Goal: Check status: Verify the current state of an ongoing process or item

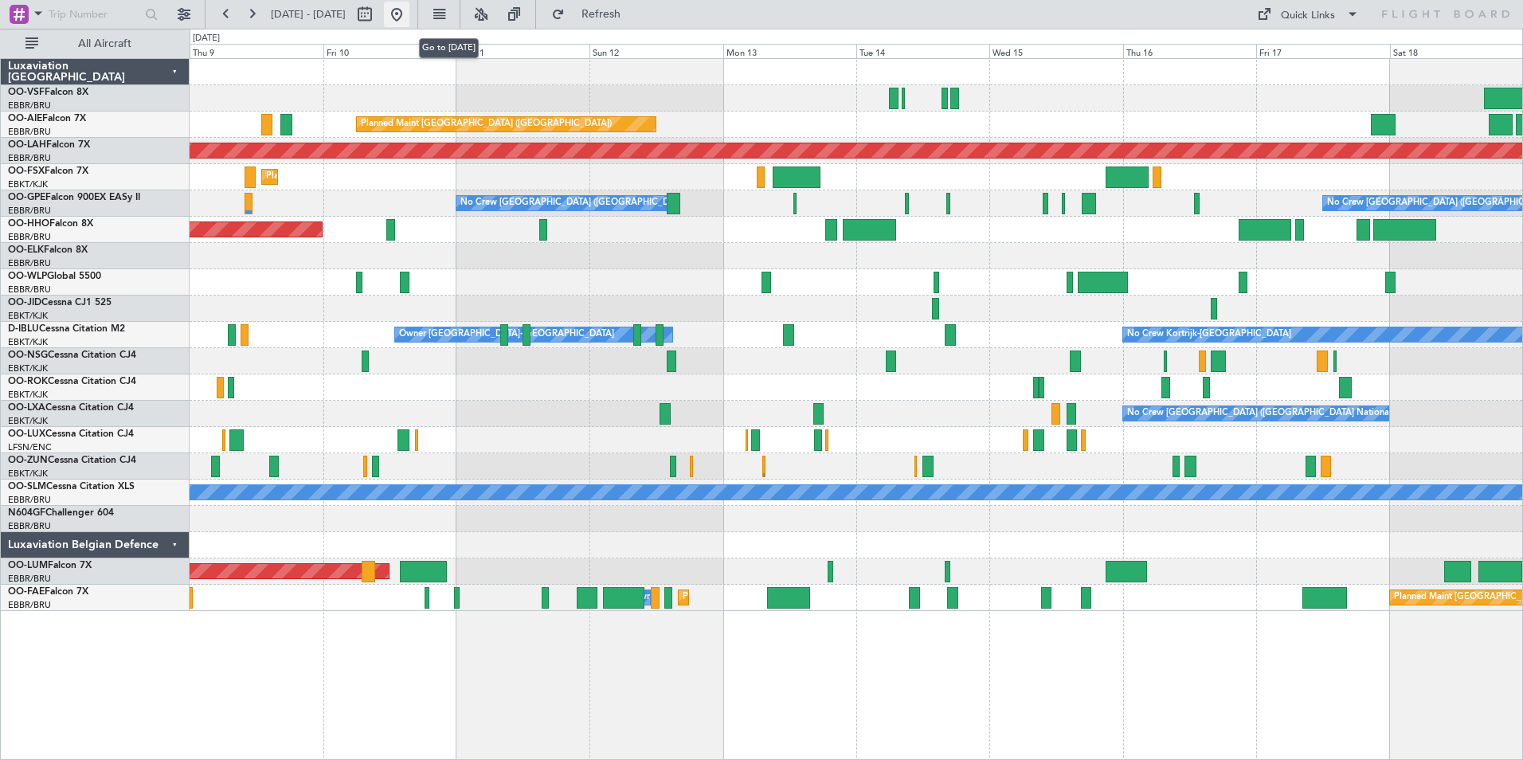
click at [409, 11] on button at bounding box center [396, 14] width 25 height 25
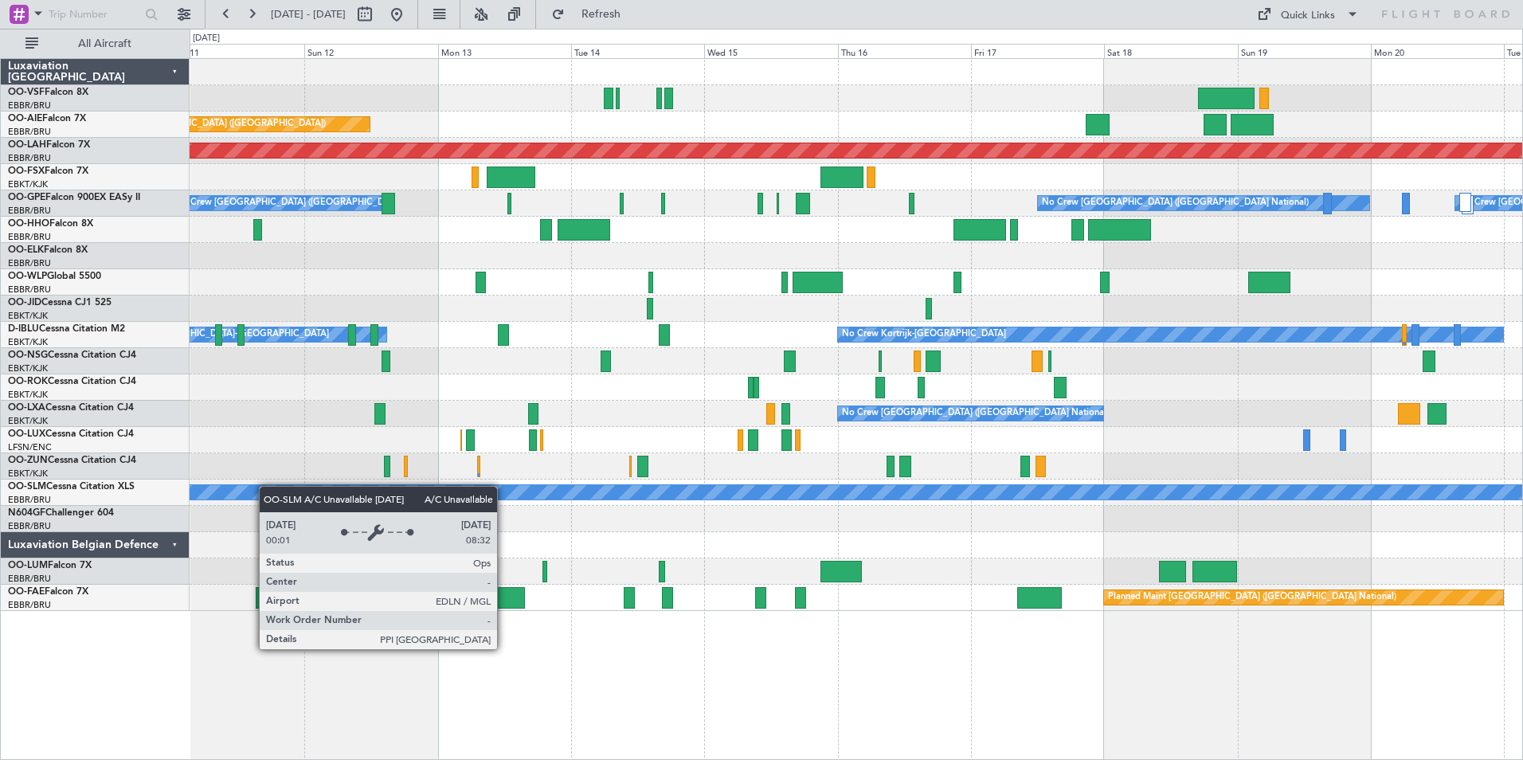
click at [256, 491] on div "Planned Maint [GEOGRAPHIC_DATA] ([GEOGRAPHIC_DATA]) Planned [GEOGRAPHIC_DATA][P…" at bounding box center [856, 335] width 1333 height 552
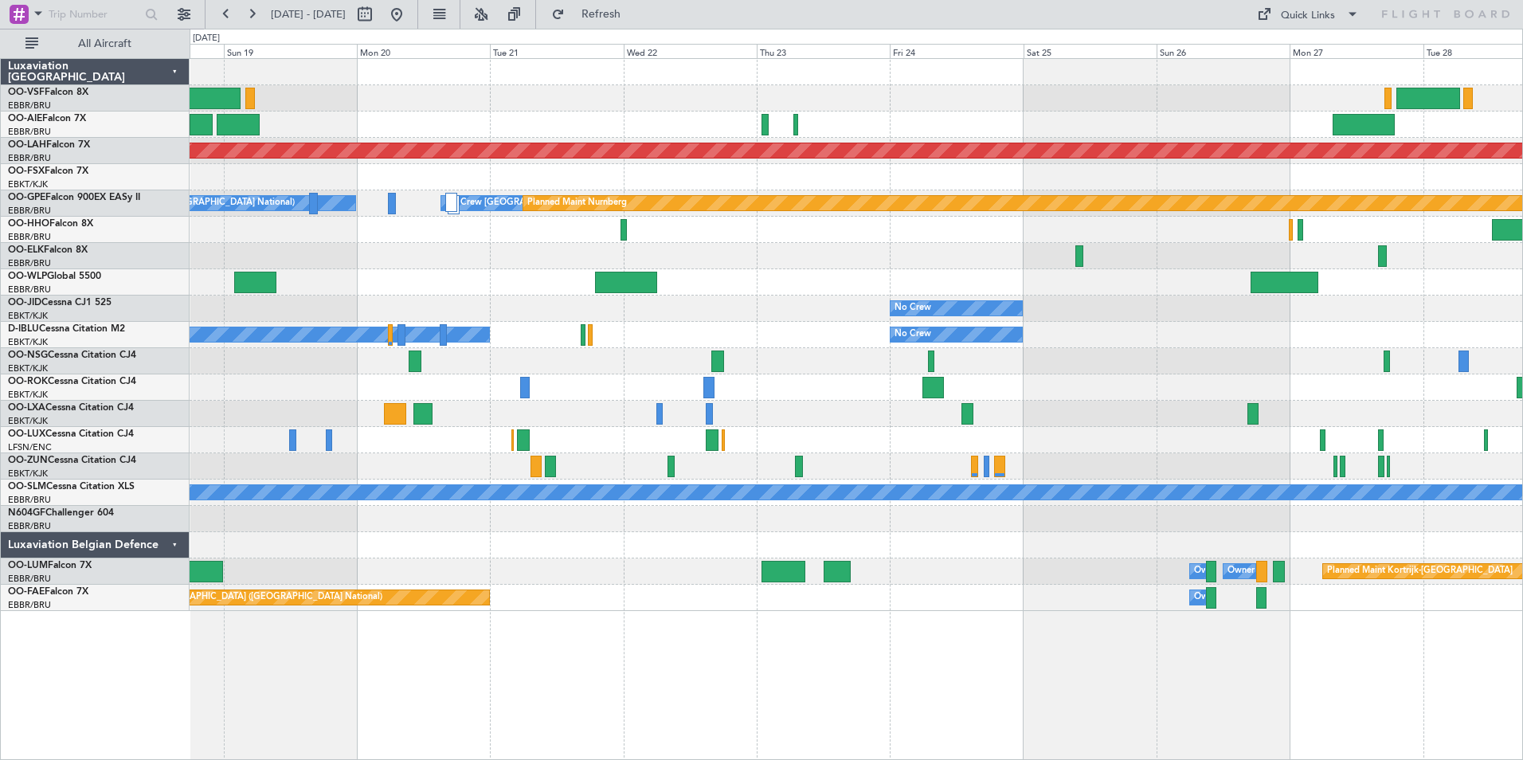
click at [439, 473] on div "Planned Maint [PERSON_NAME]-[GEOGRAPHIC_DATA][PERSON_NAME] ([GEOGRAPHIC_DATA][P…" at bounding box center [856, 335] width 1333 height 552
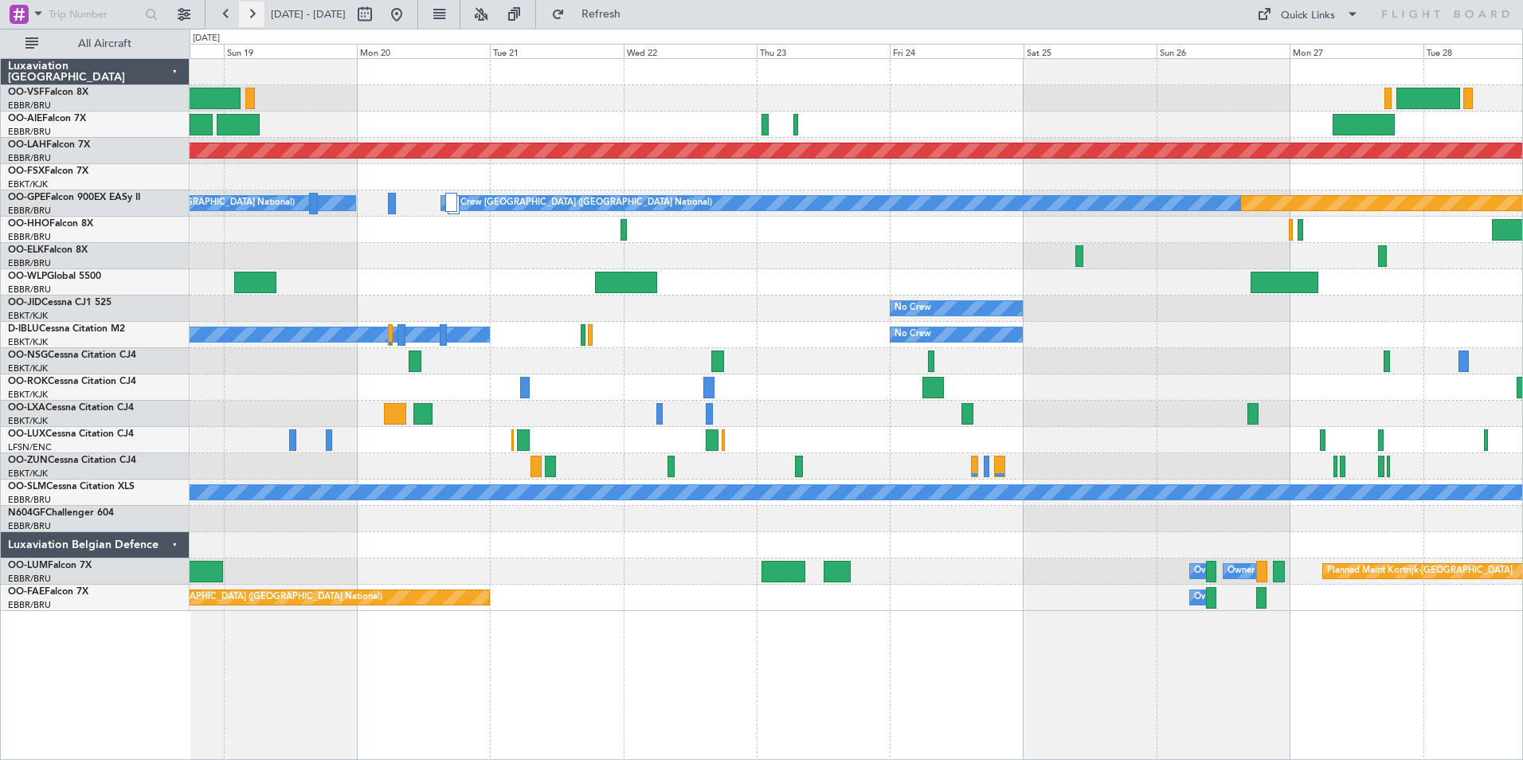
click at [256, 10] on button at bounding box center [251, 14] width 25 height 25
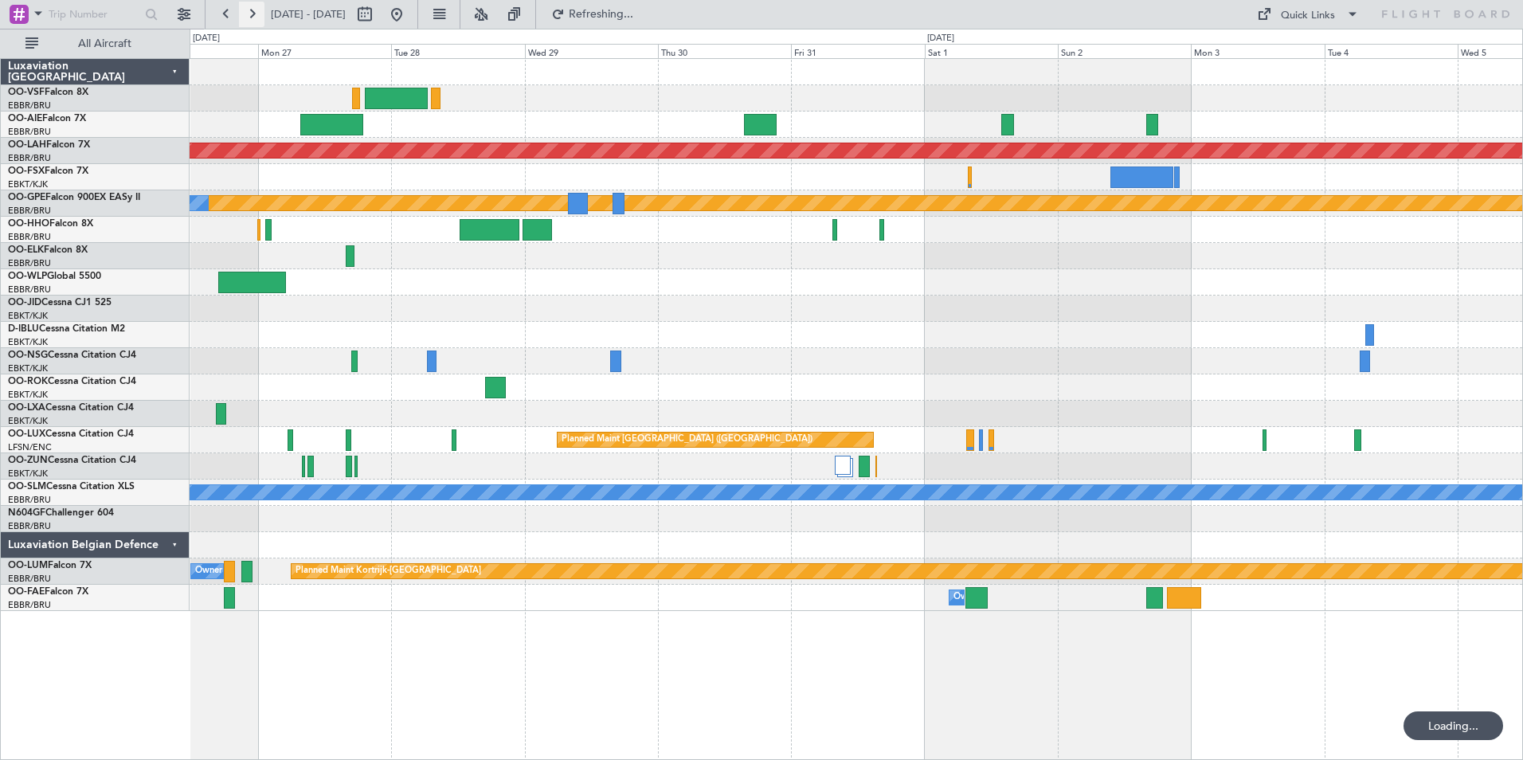
click at [256, 10] on button at bounding box center [251, 14] width 25 height 25
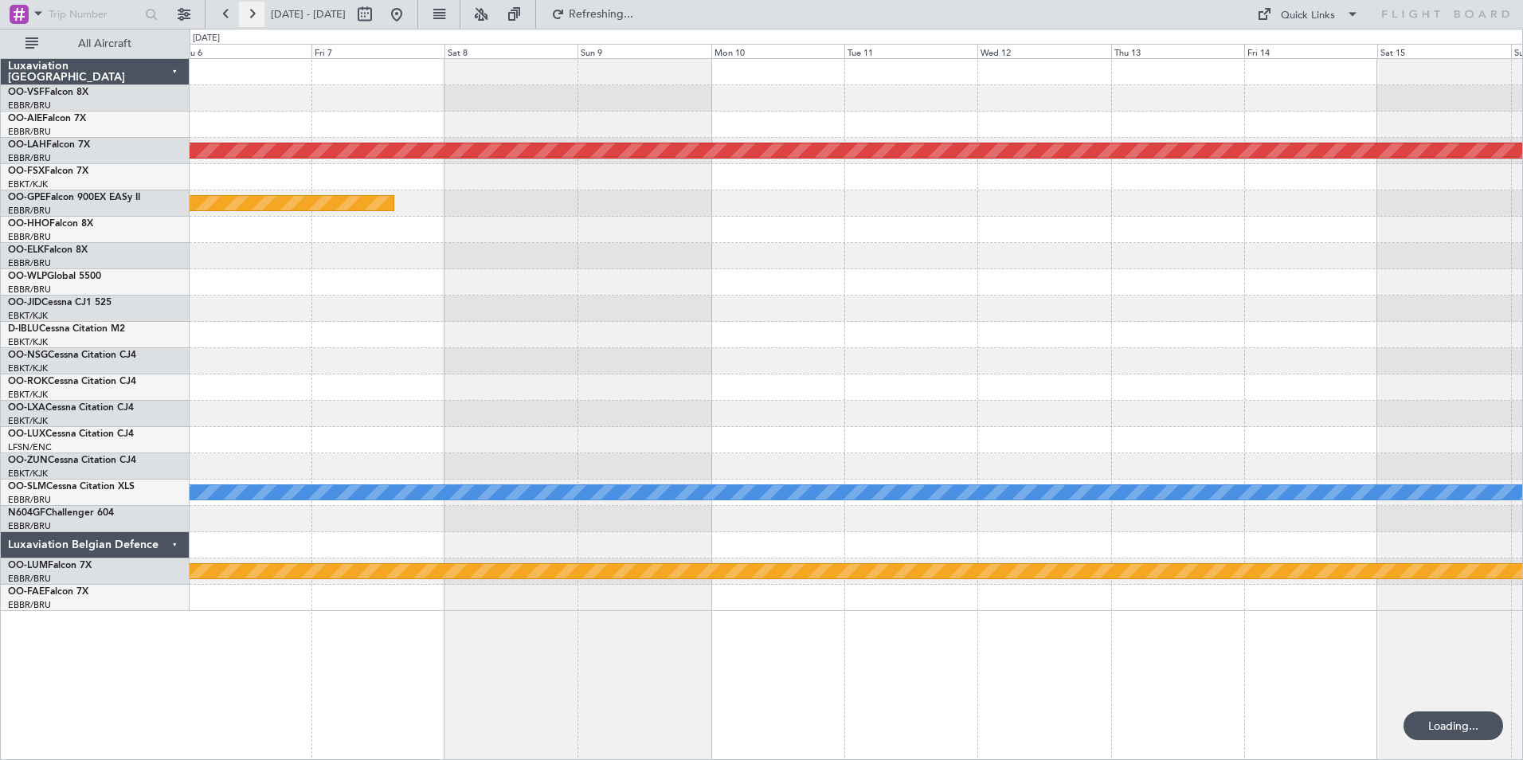
click at [256, 10] on button at bounding box center [251, 14] width 25 height 25
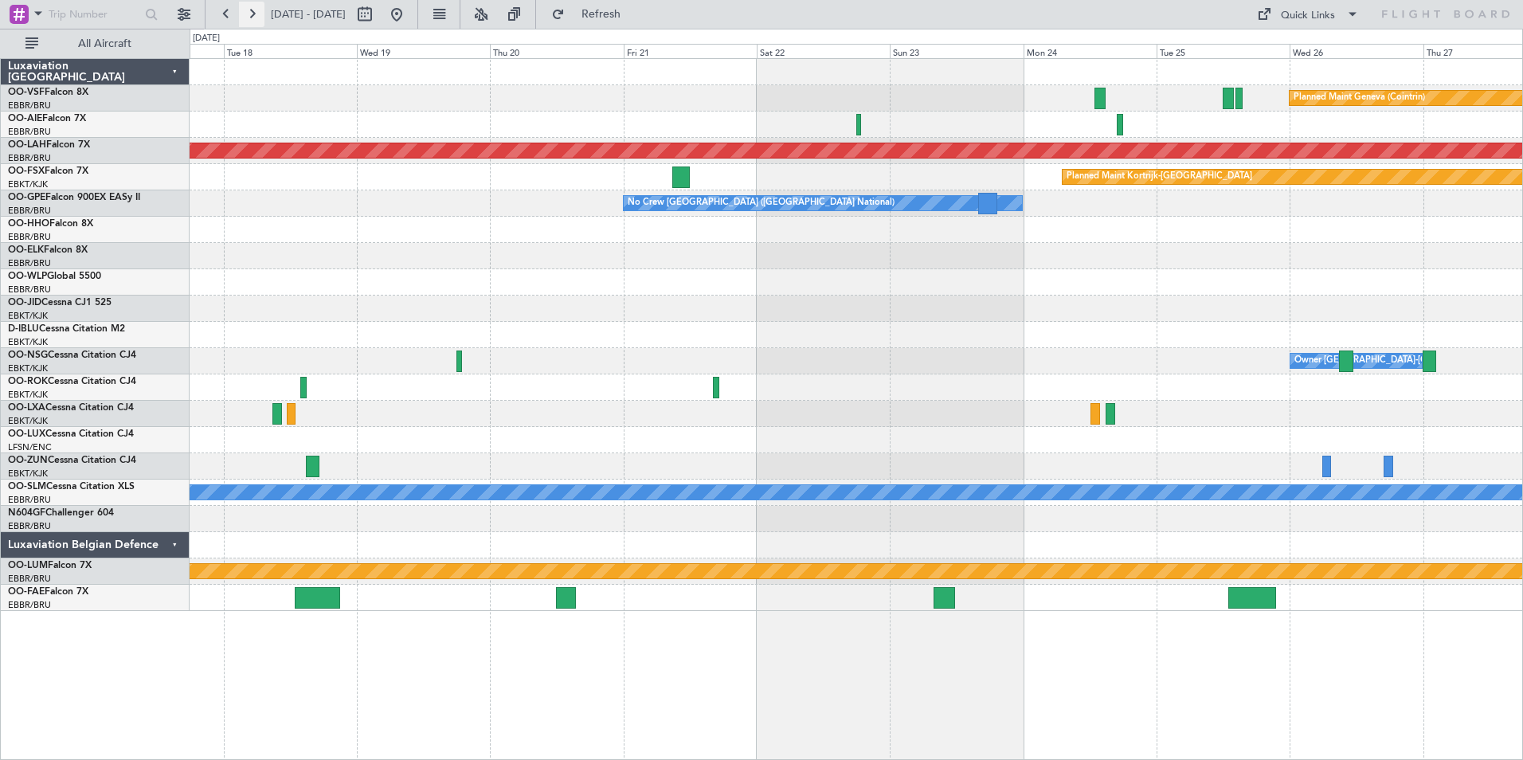
click at [256, 10] on button at bounding box center [251, 14] width 25 height 25
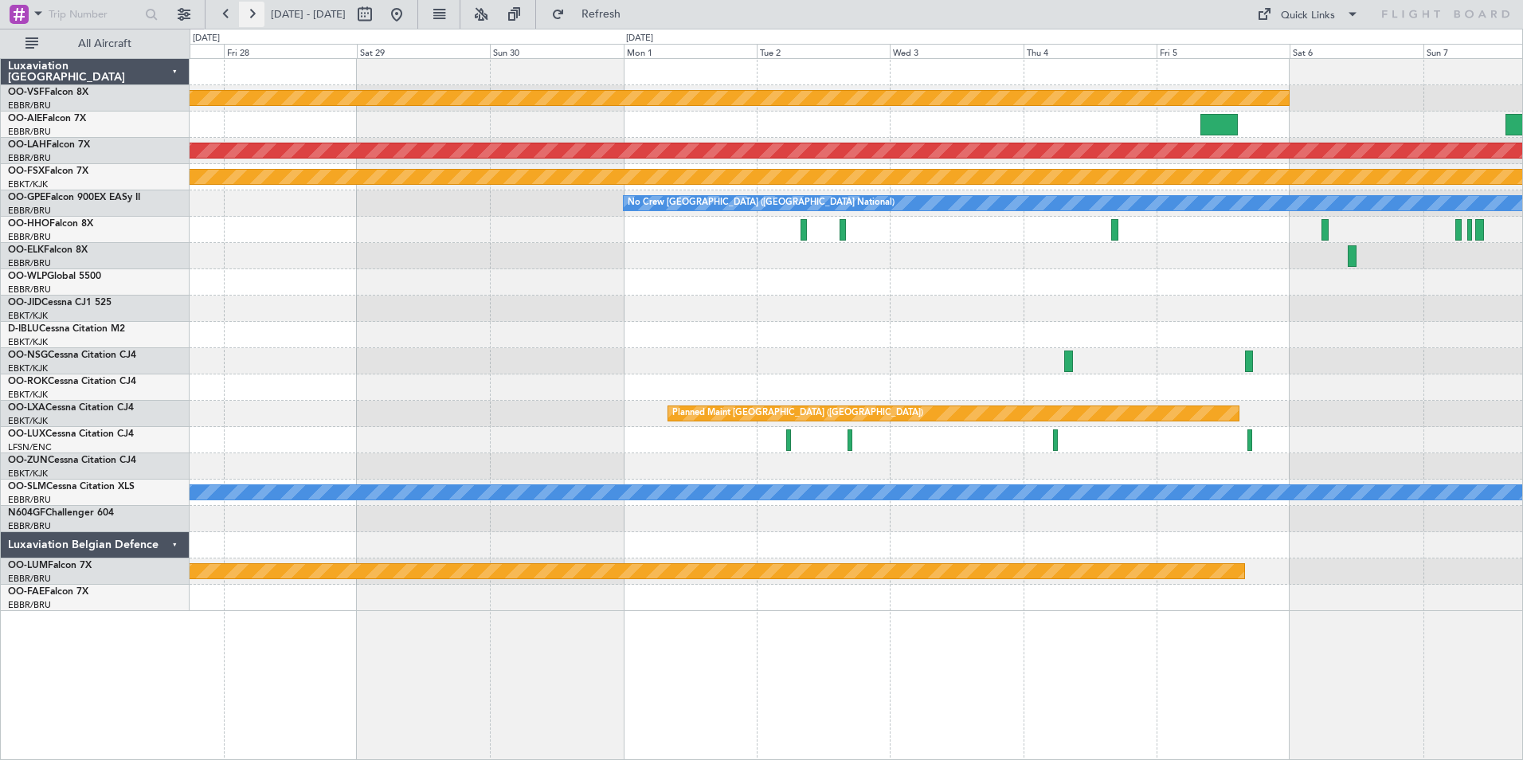
click at [256, 10] on button at bounding box center [251, 14] width 25 height 25
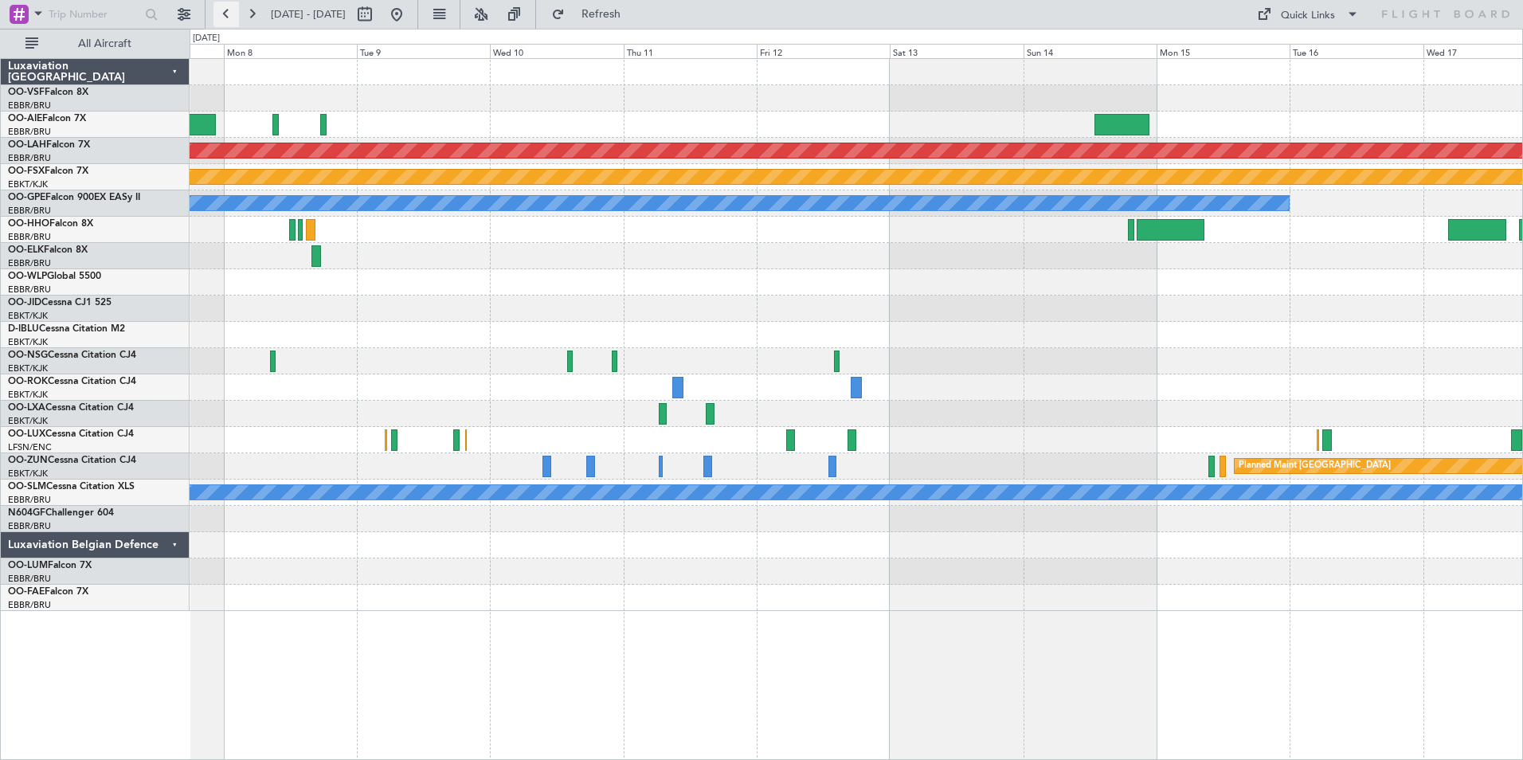
click at [220, 10] on button at bounding box center [225, 14] width 25 height 25
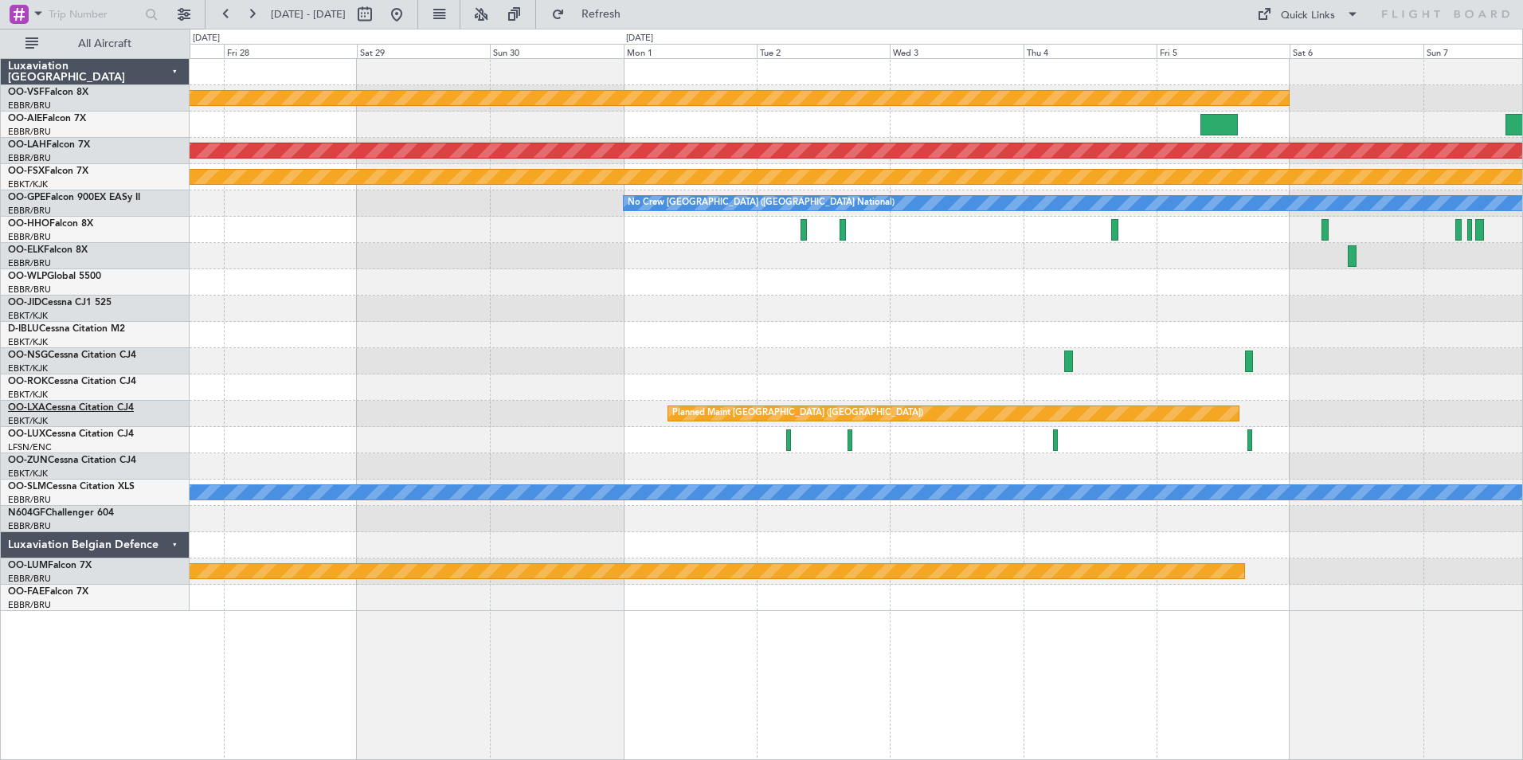
click at [55, 407] on link "OO-LXA Cessna Citation CJ4" at bounding box center [71, 408] width 126 height 10
